Goal: Information Seeking & Learning: Learn about a topic

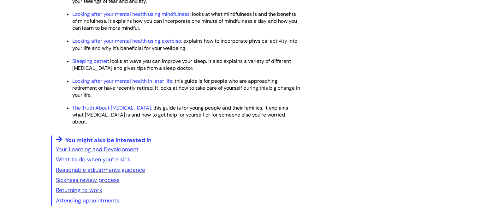
scroll to position [956, 0]
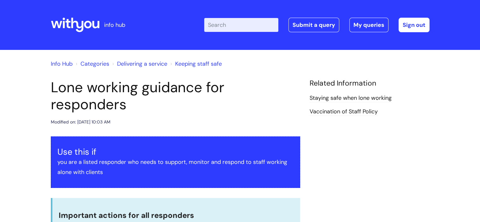
click at [254, 27] on input "Enter your search term here..." at bounding box center [241, 25] width 74 height 14
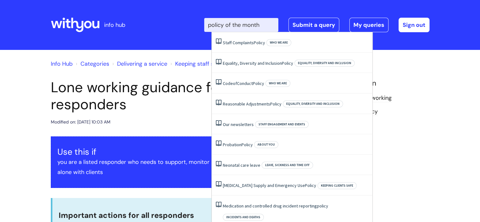
type input "policy of the month"
click button "Search" at bounding box center [0, 0] width 0 height 0
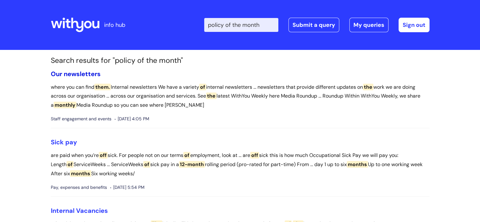
click at [93, 77] on link "Our newsletters" at bounding box center [76, 74] width 50 height 8
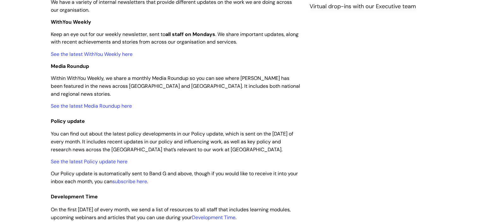
scroll to position [192, 0]
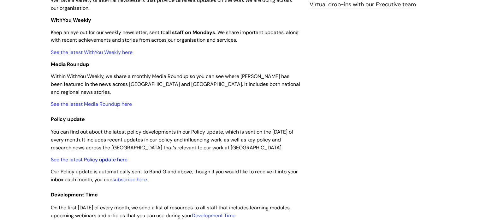
click at [106, 156] on link "See the latest Policy update here" at bounding box center [89, 159] width 77 height 7
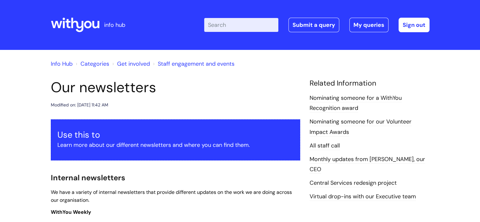
click at [247, 27] on input "Enter your search term here..." at bounding box center [241, 25] width 74 height 14
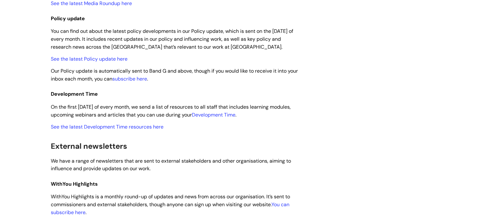
scroll to position [290, 0]
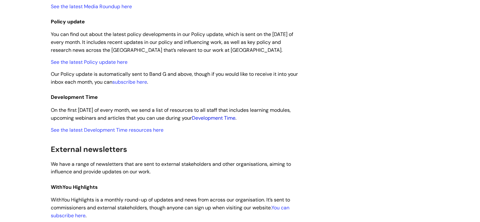
click at [236, 115] on link "Development Time" at bounding box center [214, 118] width 44 height 7
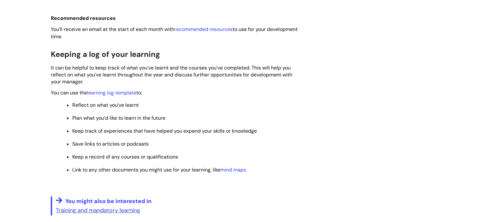
scroll to position [464, 0]
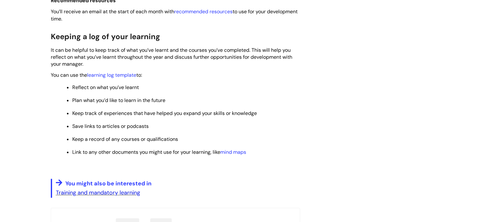
click at [95, 196] on link "Training and mandatory learning" at bounding box center [98, 193] width 84 height 8
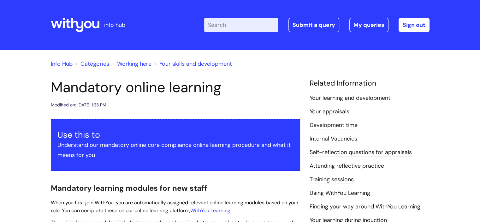
drag, startPoint x: 255, startPoint y: 20, endPoint x: 251, endPoint y: 21, distance: 3.2
click at [254, 20] on input "Enter your search term here..." at bounding box center [241, 25] width 74 height 14
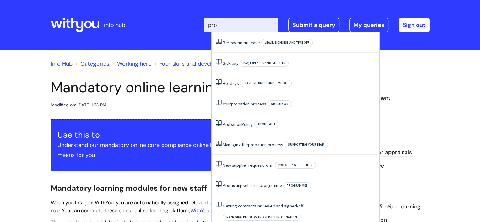
type input "prob"
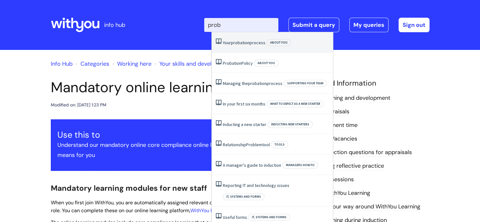
click at [250, 45] on li "Your probation process About you" at bounding box center [272, 42] width 121 height 21
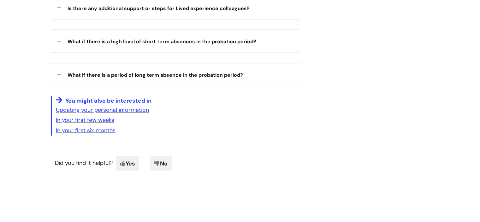
scroll to position [1095, 0]
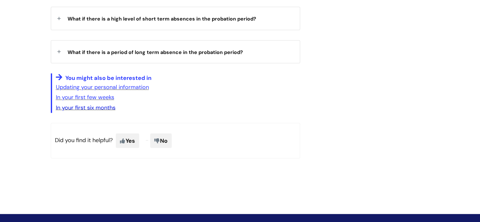
click at [104, 107] on link "In your first six months" at bounding box center [86, 108] width 60 height 8
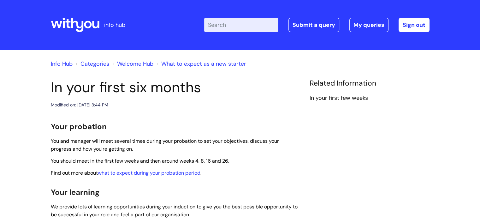
click at [250, 27] on input "Enter your search term here..." at bounding box center [241, 25] width 74 height 14
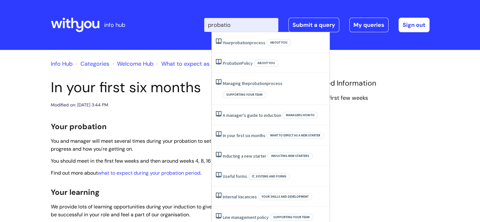
type input "probation"
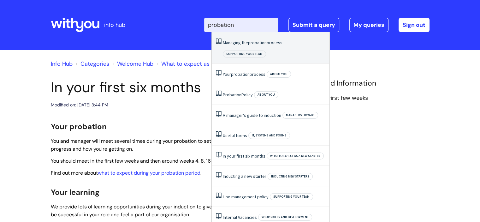
click at [257, 44] on span "probation" at bounding box center [257, 43] width 19 height 6
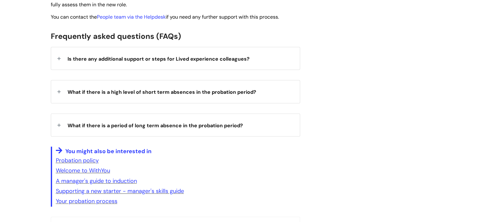
scroll to position [975, 0]
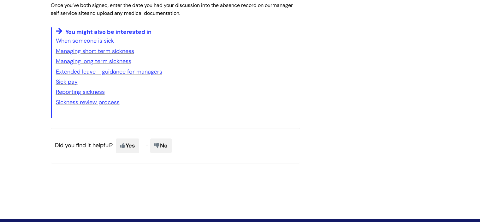
scroll to position [967, 0]
